Goal: Information Seeking & Learning: Find specific page/section

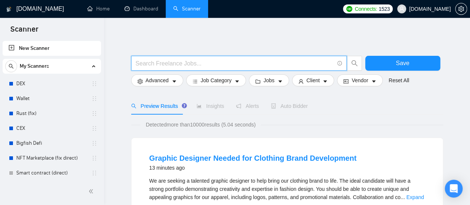
click at [168, 65] on input "text" at bounding box center [235, 63] width 198 height 9
paste input "Strategic FP&A & Financial Modeling Consulting"
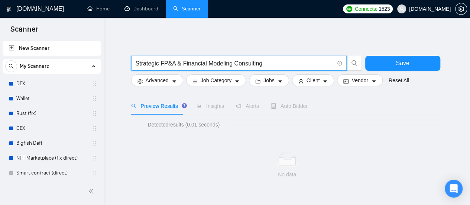
drag, startPoint x: 177, startPoint y: 64, endPoint x: 290, endPoint y: 61, distance: 113.0
click at [290, 61] on input "Strategic FP&A & Financial Modeling Consulting" at bounding box center [235, 63] width 198 height 9
click at [178, 57] on span "Strategic FP&A" at bounding box center [238, 63] width 215 height 15
click at [180, 62] on input "Strategic FP&A" at bounding box center [235, 63] width 198 height 9
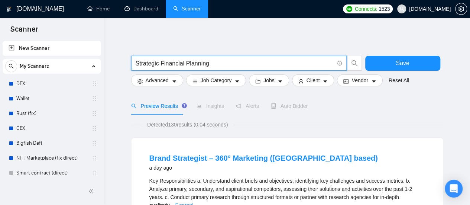
type input "Strategic Financial Planning"
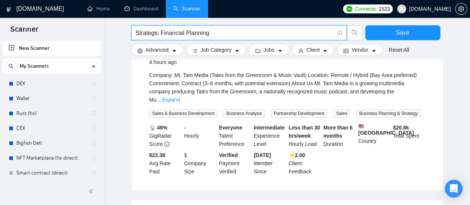
scroll to position [111, 0]
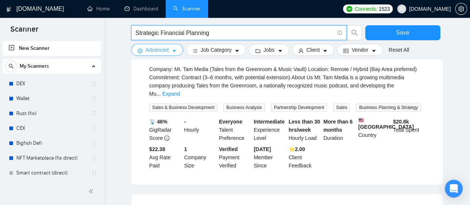
click at [174, 52] on icon "caret-down" at bounding box center [174, 50] width 5 height 5
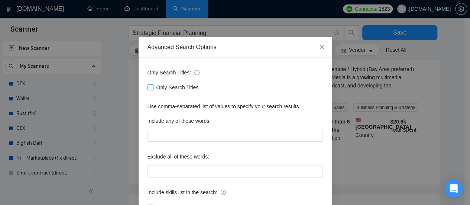
click at [147, 87] on input "Only Search Titles" at bounding box center [149, 86] width 5 height 5
checkbox input "true"
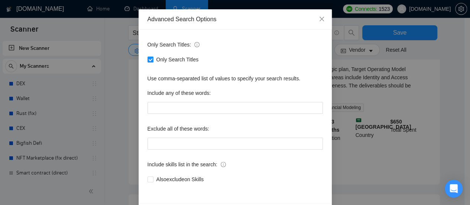
scroll to position [54, 0]
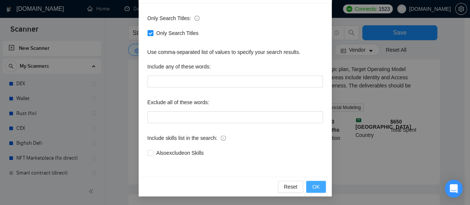
click at [317, 184] on span "OK" at bounding box center [315, 186] width 7 height 8
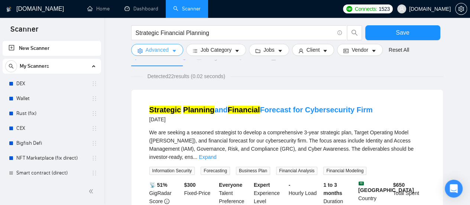
scroll to position [297, 0]
